Goal: Information Seeking & Learning: Learn about a topic

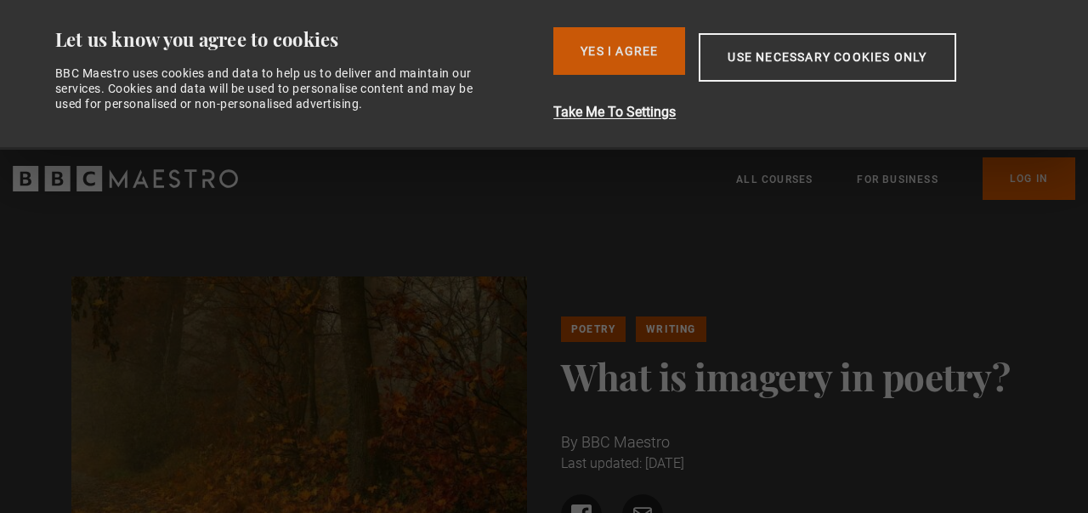
click at [639, 60] on button "Yes I Agree" at bounding box center [619, 51] width 132 height 48
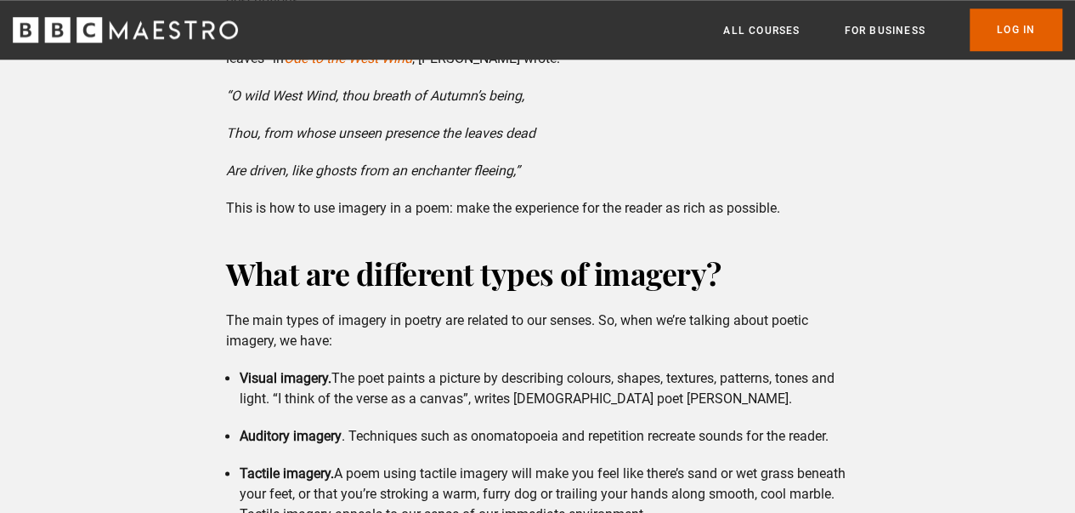
scroll to position [680, 0]
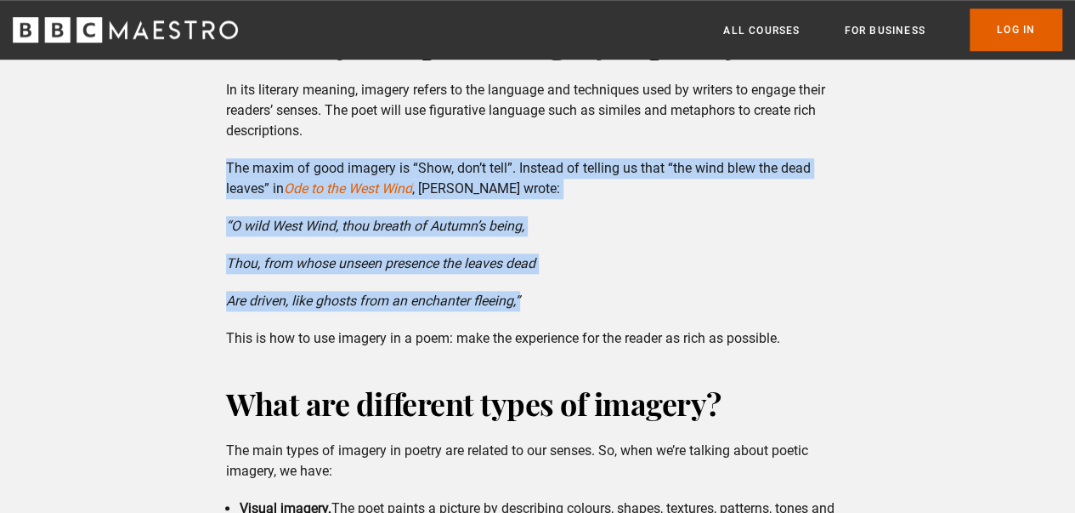
drag, startPoint x: 228, startPoint y: 166, endPoint x: 571, endPoint y: 290, distance: 365.2
click at [571, 290] on div "How do you explain imagery in poetry? In its literary meaning, imagery refers t…" at bounding box center [538, 185] width 650 height 326
copy div "The maxim of good imagery is “Show, don’t tell”. Instead of telling us that “th…"
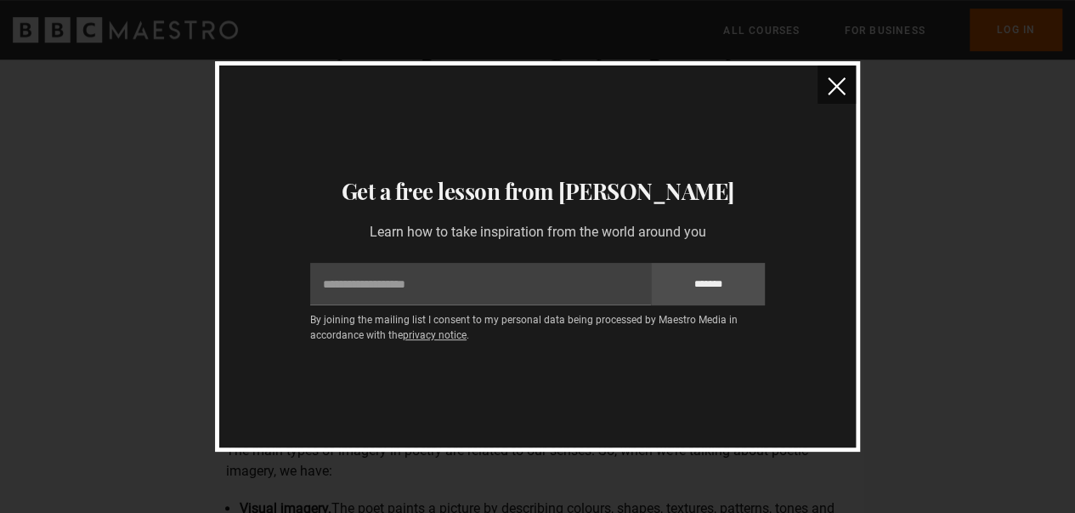
click at [835, 85] on img "close" at bounding box center [837, 86] width 18 height 18
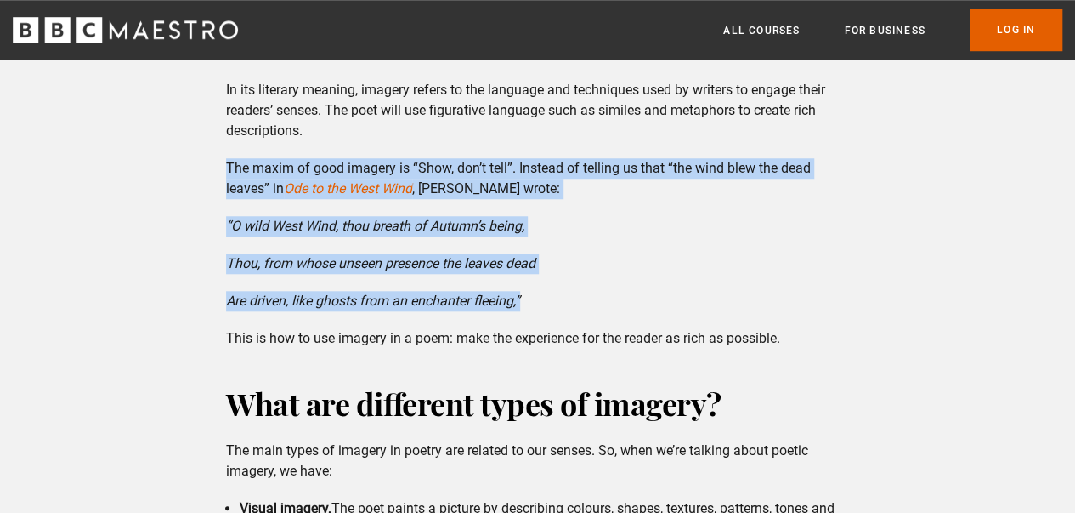
copy div "The maxim of good imagery is “Show, don’t tell”. Instead of telling us that “th…"
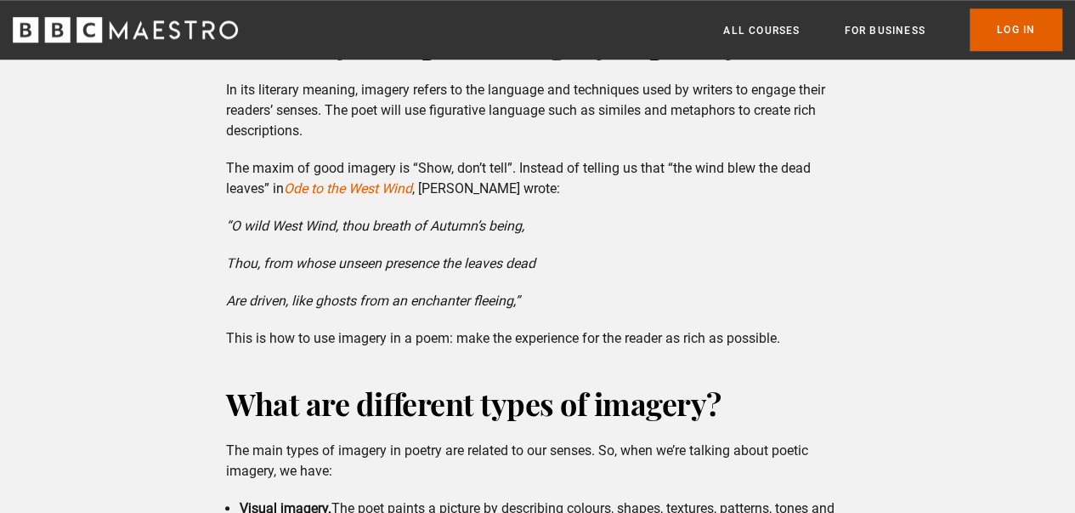
click at [626, 331] on p "This is how to use imagery in a poem: make the experience for the reader as ric…" at bounding box center [537, 338] width 623 height 20
click at [632, 314] on div "How do you explain imagery in poetry? In its literary meaning, imagery refers t…" at bounding box center [538, 185] width 650 height 326
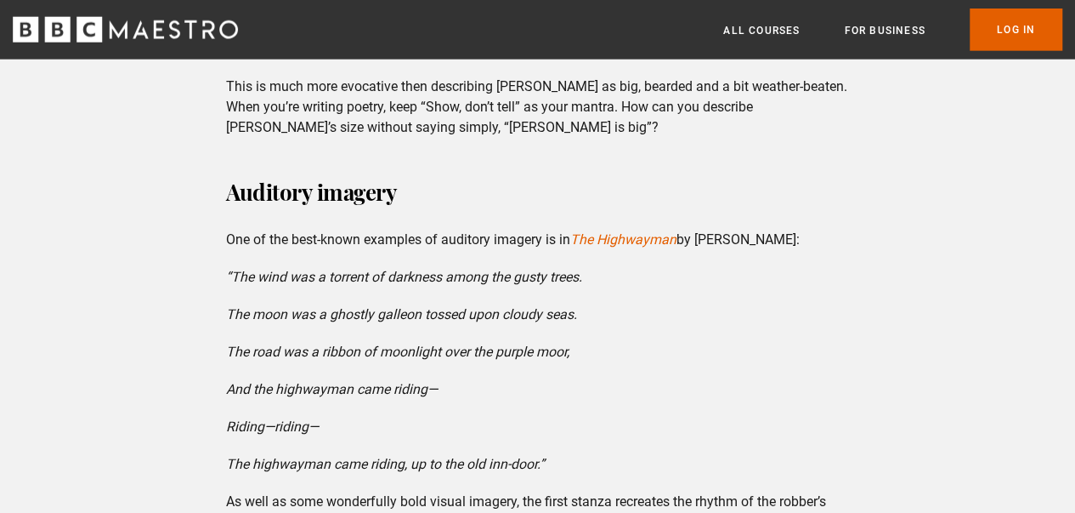
scroll to position [2125, 0]
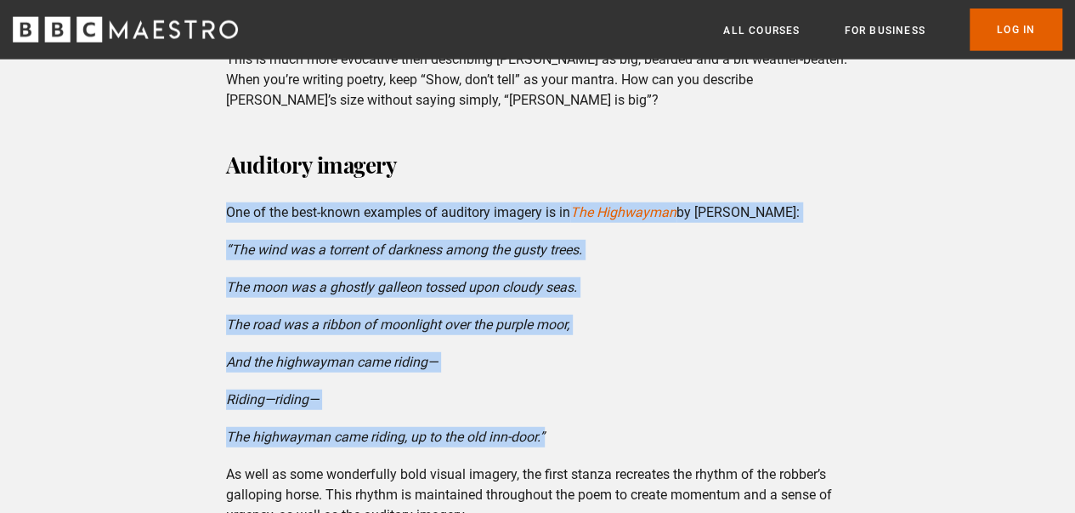
drag, startPoint x: 224, startPoint y: 218, endPoint x: 563, endPoint y: 434, distance: 401.4
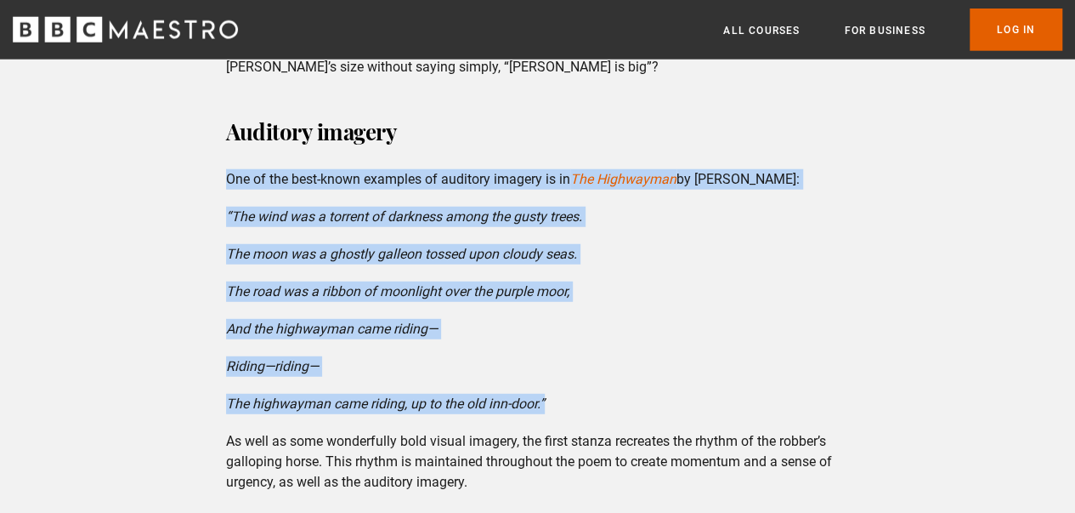
scroll to position [2210, 0]
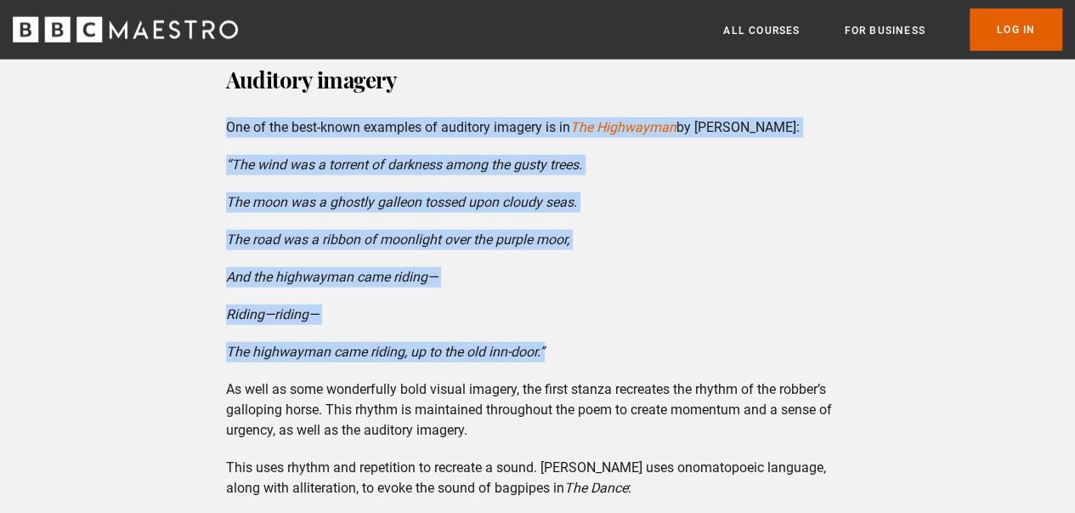
click at [554, 321] on p "Riding—riding—" at bounding box center [537, 314] width 623 height 20
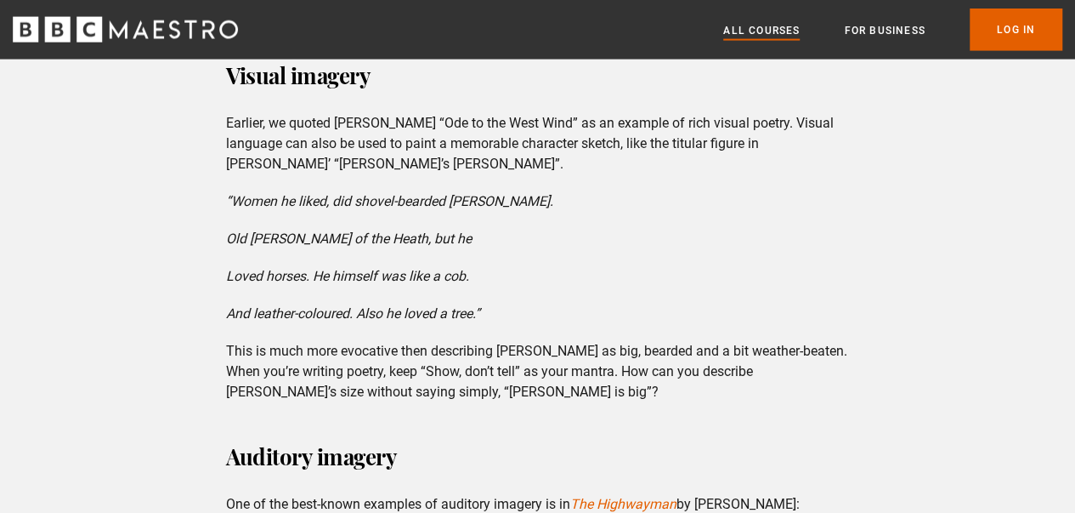
scroll to position [1785, 0]
